Goal: Task Accomplishment & Management: Complete application form

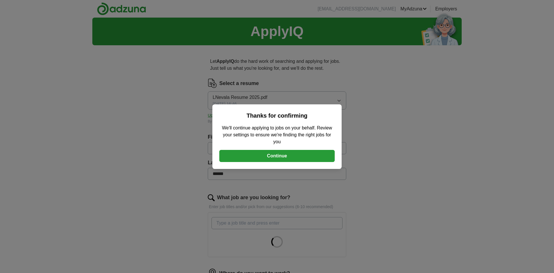
click at [255, 158] on button "Continue" at bounding box center [276, 156] width 115 height 12
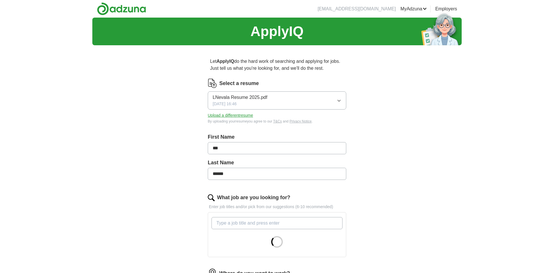
click at [338, 98] on icon "button" at bounding box center [339, 100] width 5 height 5
click at [199, 115] on div "Let ApplyIQ do the hard work of searching and applying for jobs. Just tell us w…" at bounding box center [277, 224] width 185 height 349
click at [233, 117] on button "Upload a different resume" at bounding box center [230, 116] width 45 height 6
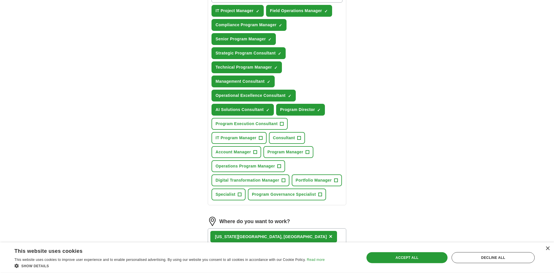
scroll to position [235, 0]
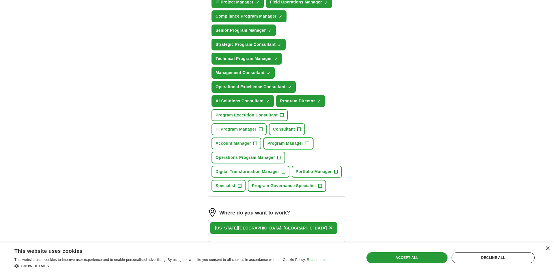
click at [308, 143] on span "+" at bounding box center [307, 143] width 3 height 5
click at [283, 156] on button "Operations Program Manager +" at bounding box center [248, 158] width 74 height 12
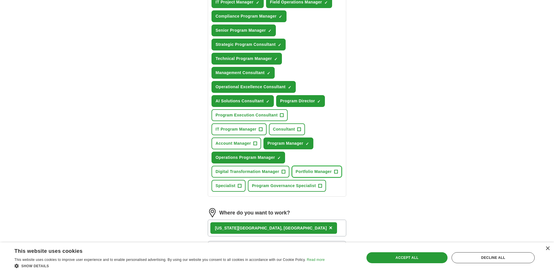
click at [335, 170] on span "+" at bounding box center [335, 172] width 3 height 5
click at [319, 185] on span "+" at bounding box center [319, 186] width 3 height 5
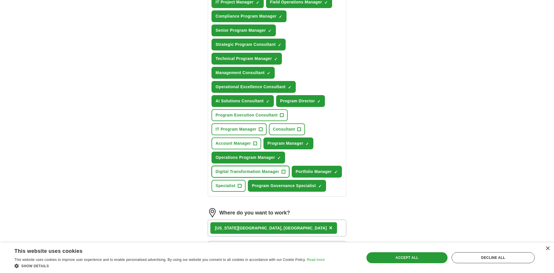
click at [281, 170] on button "Digital Transformation Manager +" at bounding box center [250, 172] width 78 height 12
click at [259, 128] on span "+" at bounding box center [260, 129] width 3 height 5
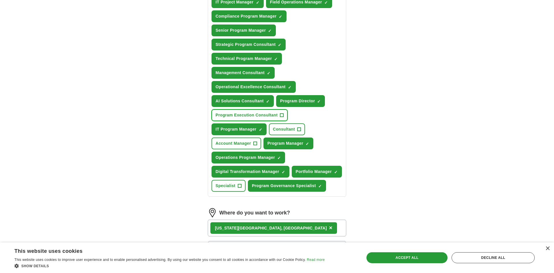
click at [281, 115] on span "+" at bounding box center [281, 115] width 3 height 5
click at [299, 130] on span "+" at bounding box center [298, 129] width 3 height 5
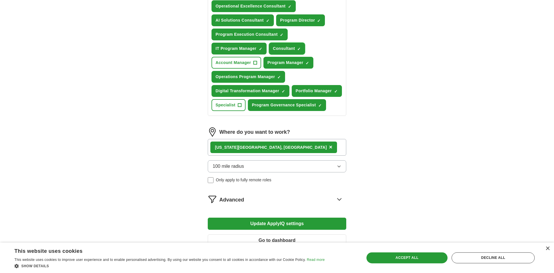
scroll to position [324, 0]
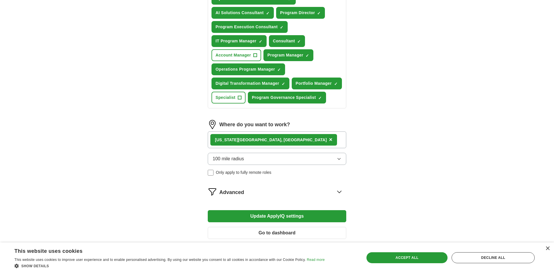
click at [272, 139] on div "[US_STATE][GEOGRAPHIC_DATA], [GEOGRAPHIC_DATA] ×" at bounding box center [277, 140] width 138 height 17
click at [271, 140] on div "[US_STATE][GEOGRAPHIC_DATA], [GEOGRAPHIC_DATA] ×" at bounding box center [277, 140] width 138 height 17
click at [329, 138] on span "×" at bounding box center [330, 139] width 3 height 6
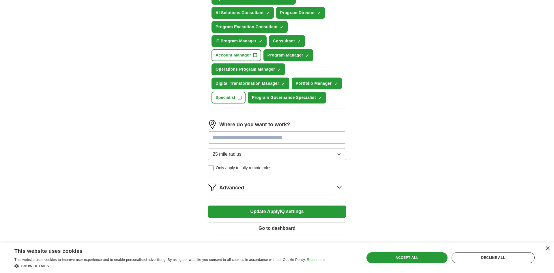
click at [254, 138] on input at bounding box center [277, 138] width 138 height 12
type input "*******"
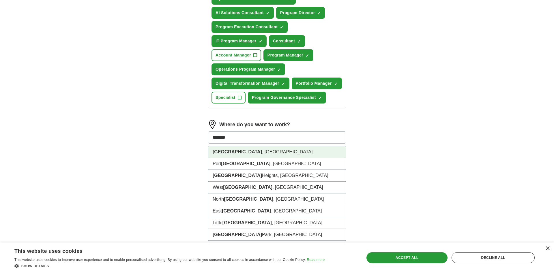
click at [250, 153] on li "[GEOGRAPHIC_DATA] , [GEOGRAPHIC_DATA]" at bounding box center [277, 152] width 138 height 12
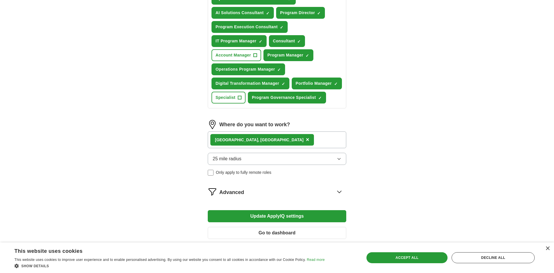
click at [211, 160] on button "25 mile radius" at bounding box center [277, 159] width 138 height 12
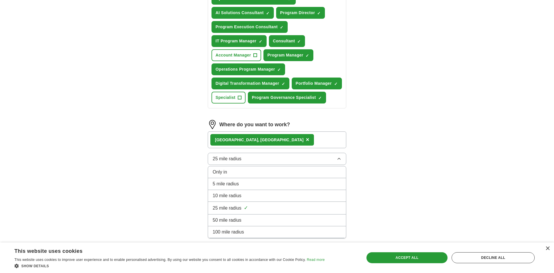
click at [234, 228] on li "100 mile radius" at bounding box center [277, 232] width 138 height 12
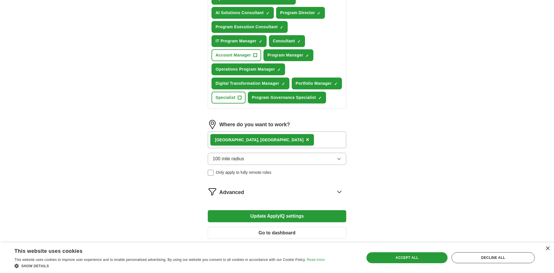
click at [305, 216] on button "Update ApplyIQ settings" at bounding box center [277, 216] width 138 height 12
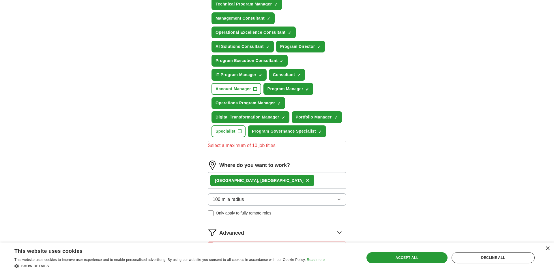
scroll to position [235, 0]
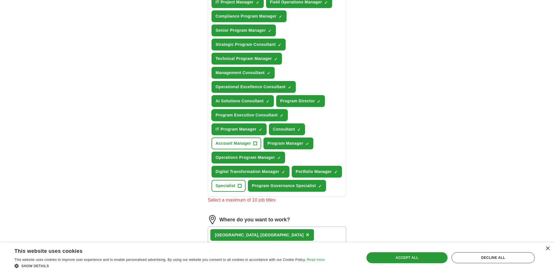
click at [0, 0] on span "×" at bounding box center [0, 0] width 0 height 0
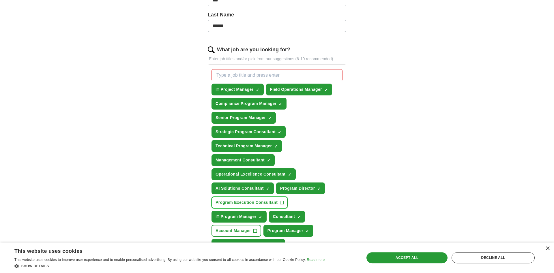
scroll to position [147, 0]
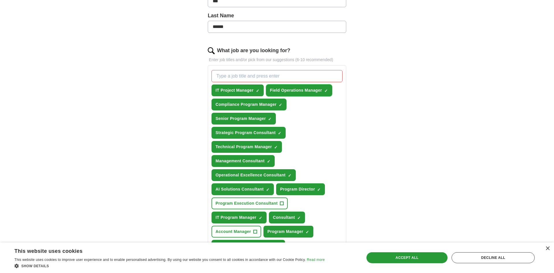
click at [0, 0] on span "×" at bounding box center [0, 0] width 0 height 0
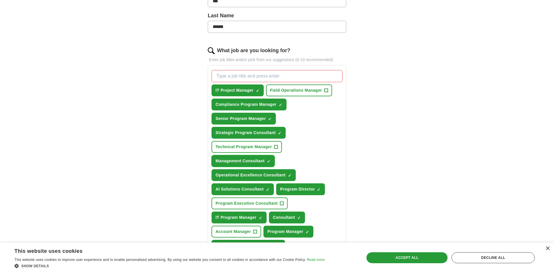
click at [0, 0] on span "×" at bounding box center [0, 0] width 0 height 0
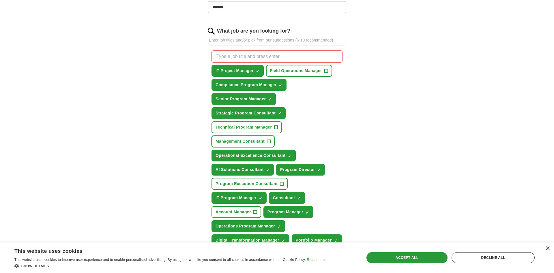
scroll to position [177, 0]
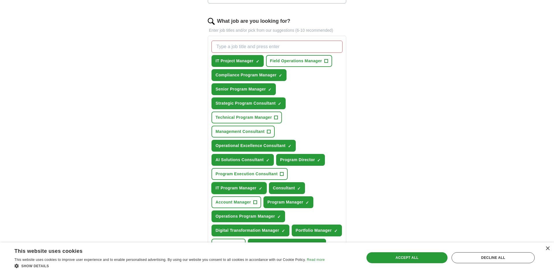
click at [0, 0] on span "×" at bounding box center [0, 0] width 0 height 0
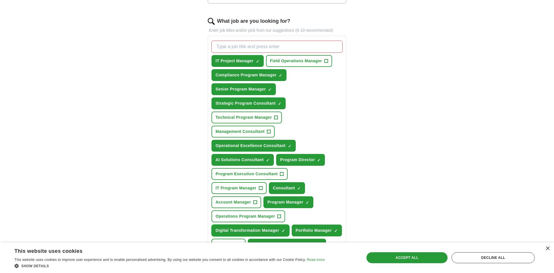
drag, startPoint x: 284, startPoint y: 229, endPoint x: 321, endPoint y: 227, distance: 37.0
click at [0, 0] on span "×" at bounding box center [0, 0] width 0 height 0
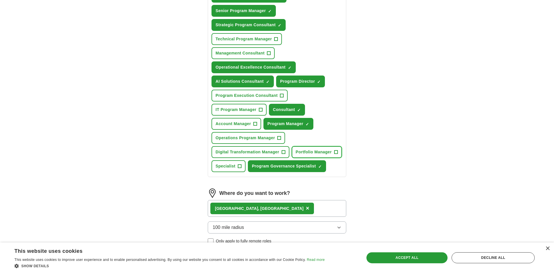
scroll to position [265, 0]
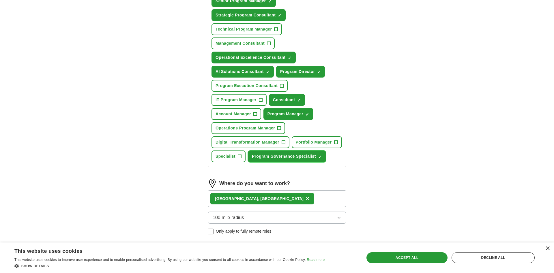
click at [0, 0] on span "×" at bounding box center [0, 0] width 0 height 0
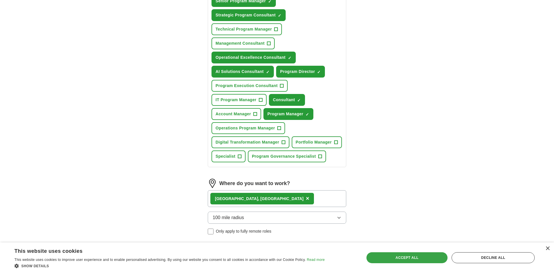
click at [398, 256] on div "Accept all" at bounding box center [406, 257] width 81 height 11
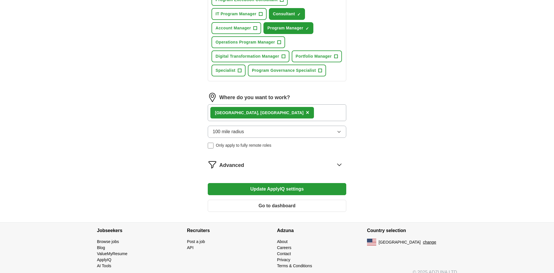
scroll to position [358, 0]
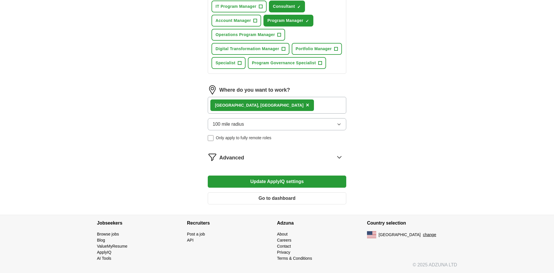
click at [295, 177] on button "Update ApplyIQ settings" at bounding box center [277, 182] width 138 height 12
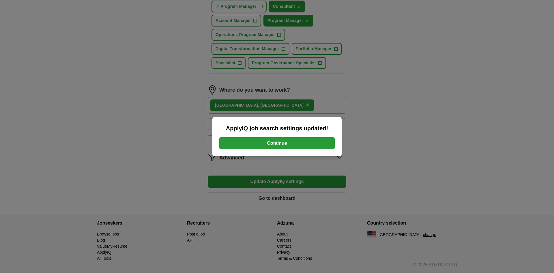
click at [305, 141] on button "Continue" at bounding box center [276, 143] width 115 height 12
